Goal: Task Accomplishment & Management: Use online tool/utility

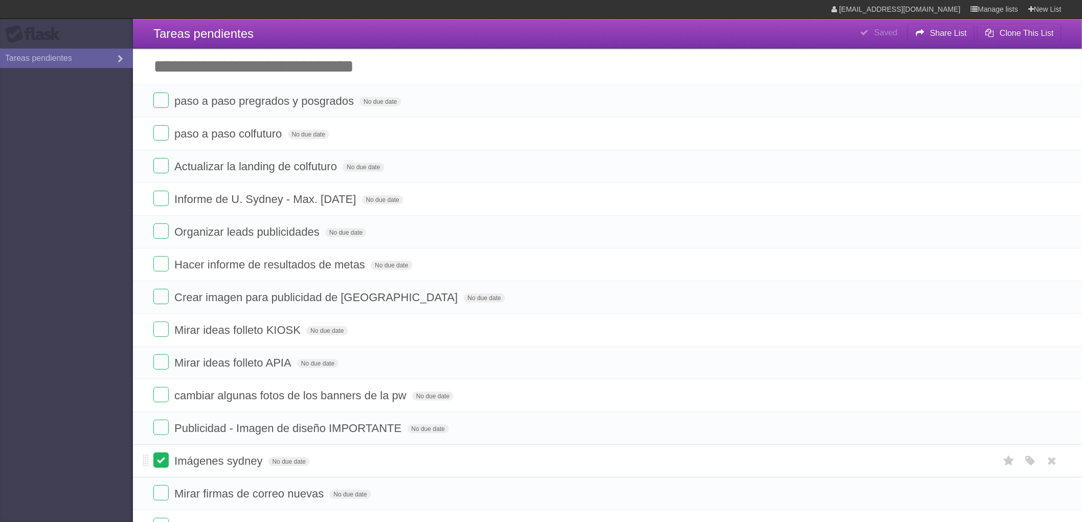
click at [155, 466] on label at bounding box center [160, 459] width 15 height 15
click at [161, 492] on label at bounding box center [160, 492] width 15 height 15
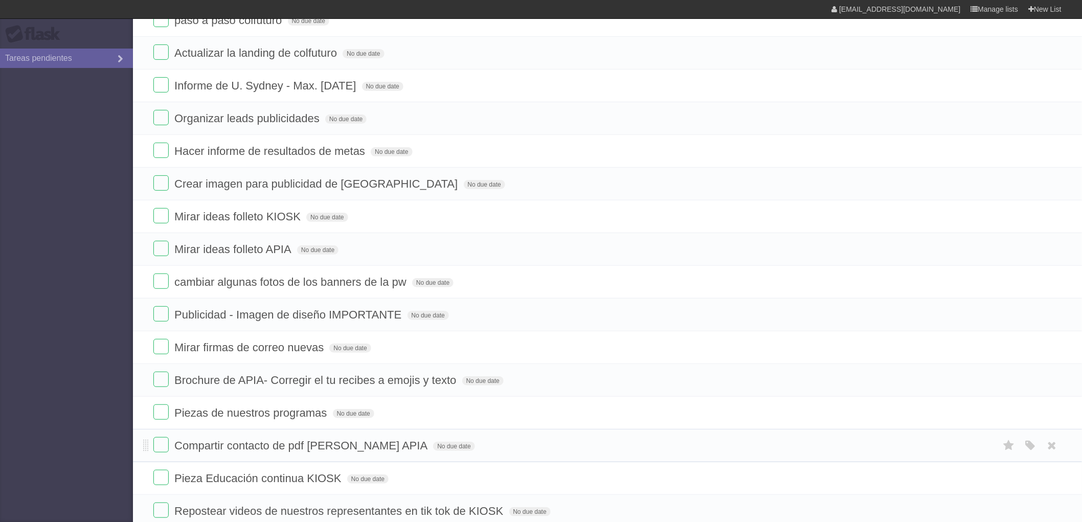
scroll to position [227, 0]
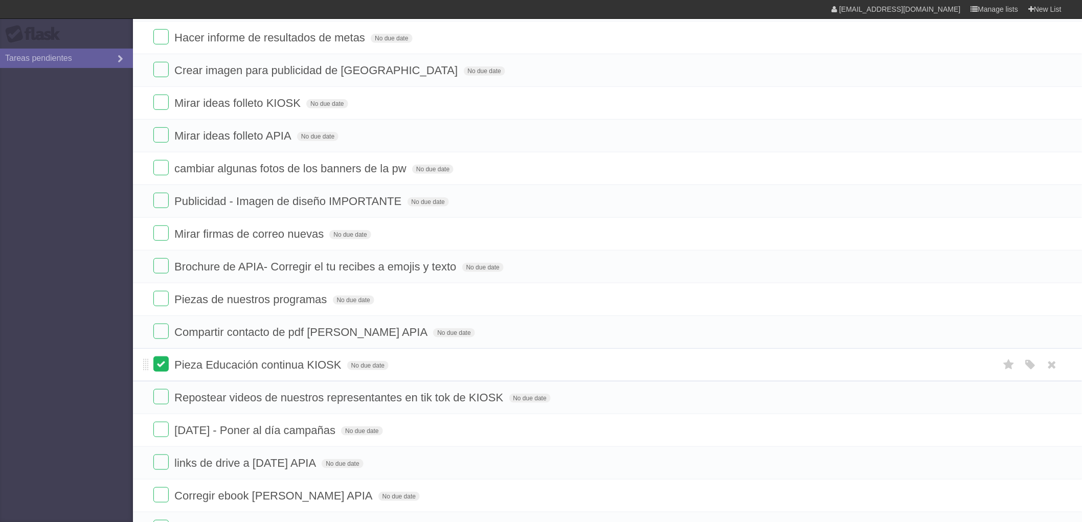
click at [157, 369] on label at bounding box center [160, 363] width 15 height 15
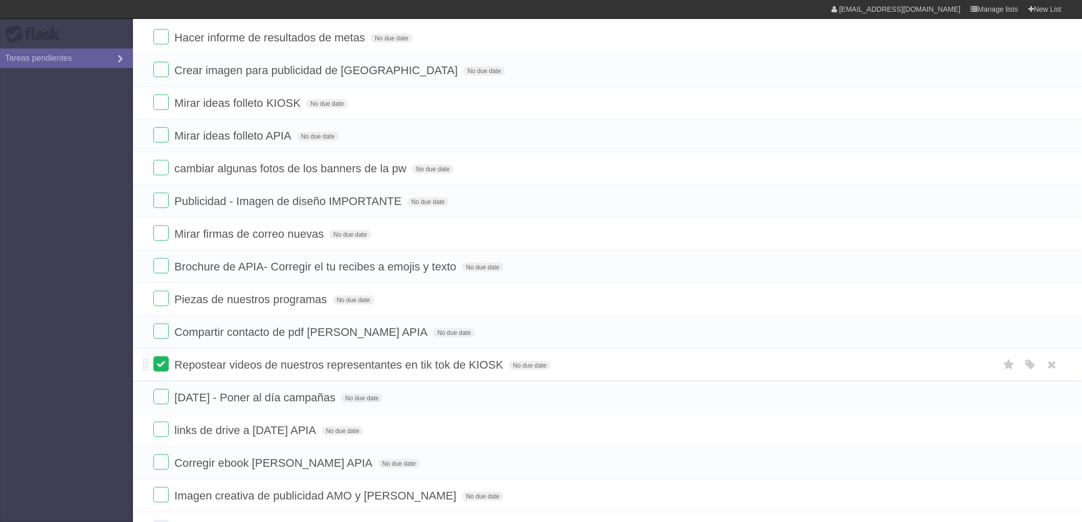
click at [162, 366] on label at bounding box center [160, 363] width 15 height 15
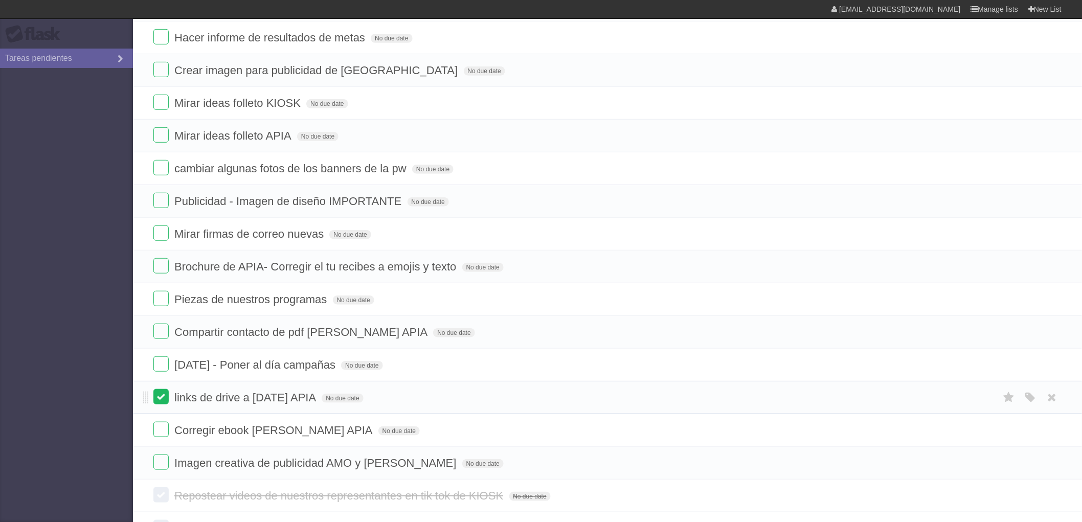
click at [164, 394] on label at bounding box center [160, 396] width 15 height 15
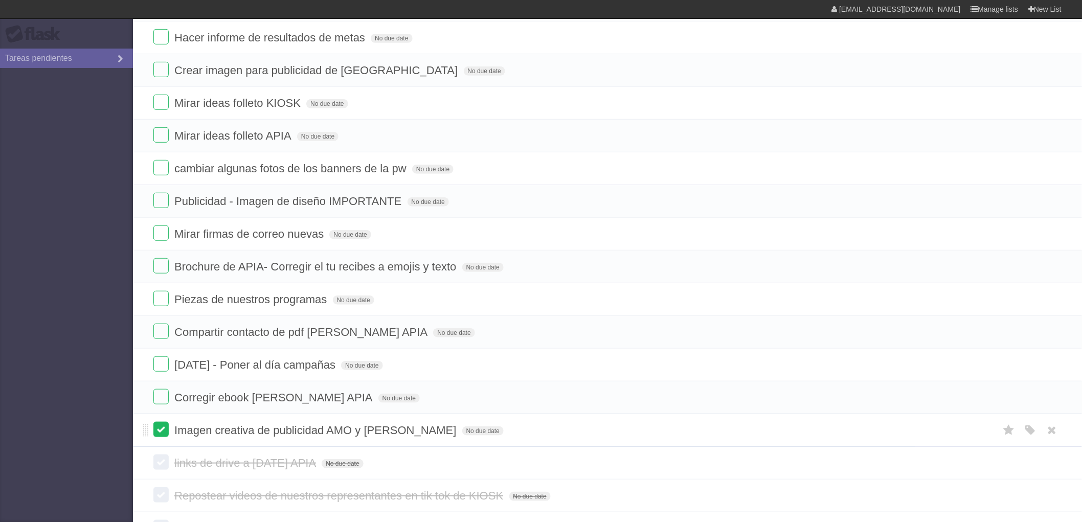
click at [159, 435] on label at bounding box center [160, 429] width 15 height 15
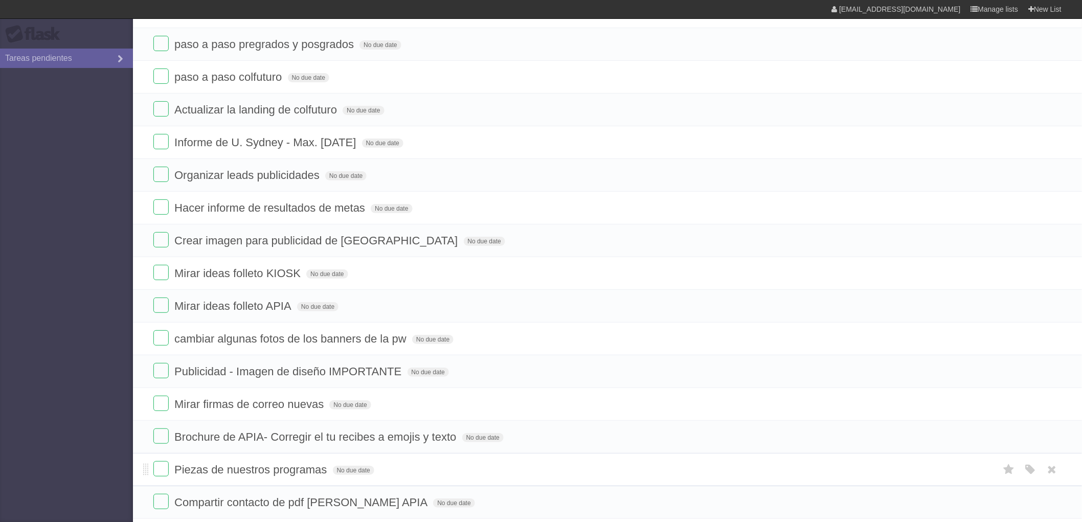
scroll to position [0, 0]
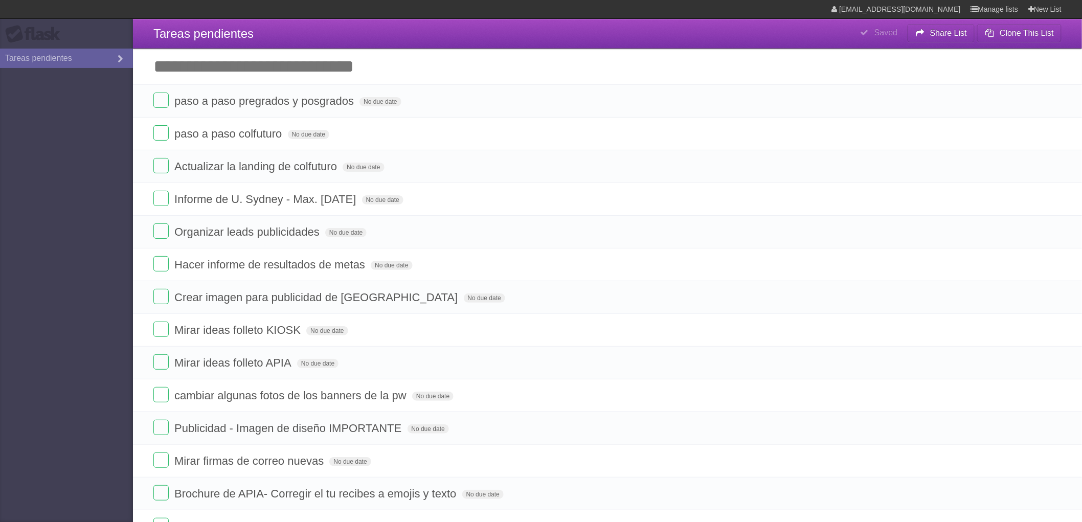
click at [243, 75] on input "Add another task" at bounding box center [607, 67] width 949 height 36
type input "**********"
click input "*********" at bounding box center [0, 0] width 0 height 0
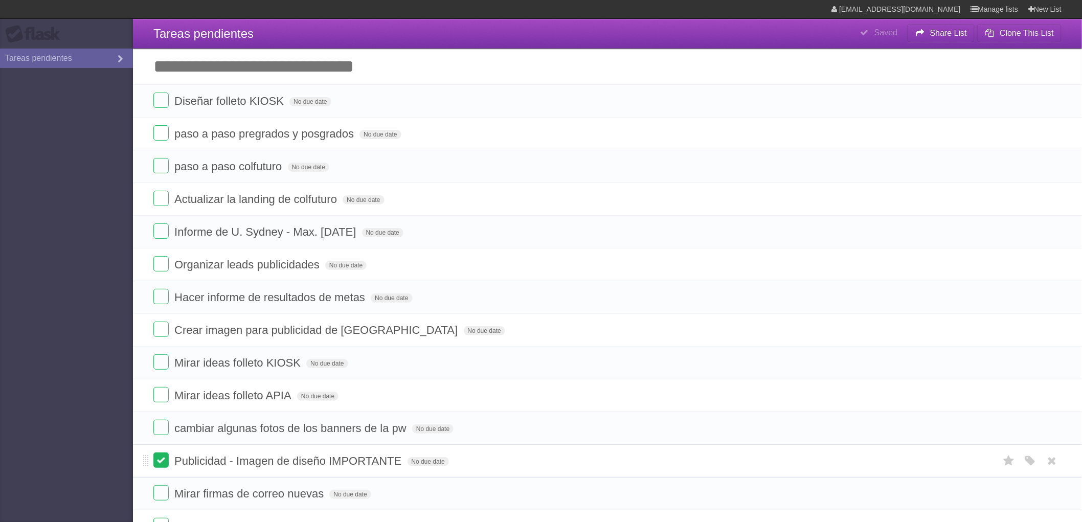
click at [160, 464] on label at bounding box center [160, 459] width 15 height 15
